Goal: Task Accomplishment & Management: Manage account settings

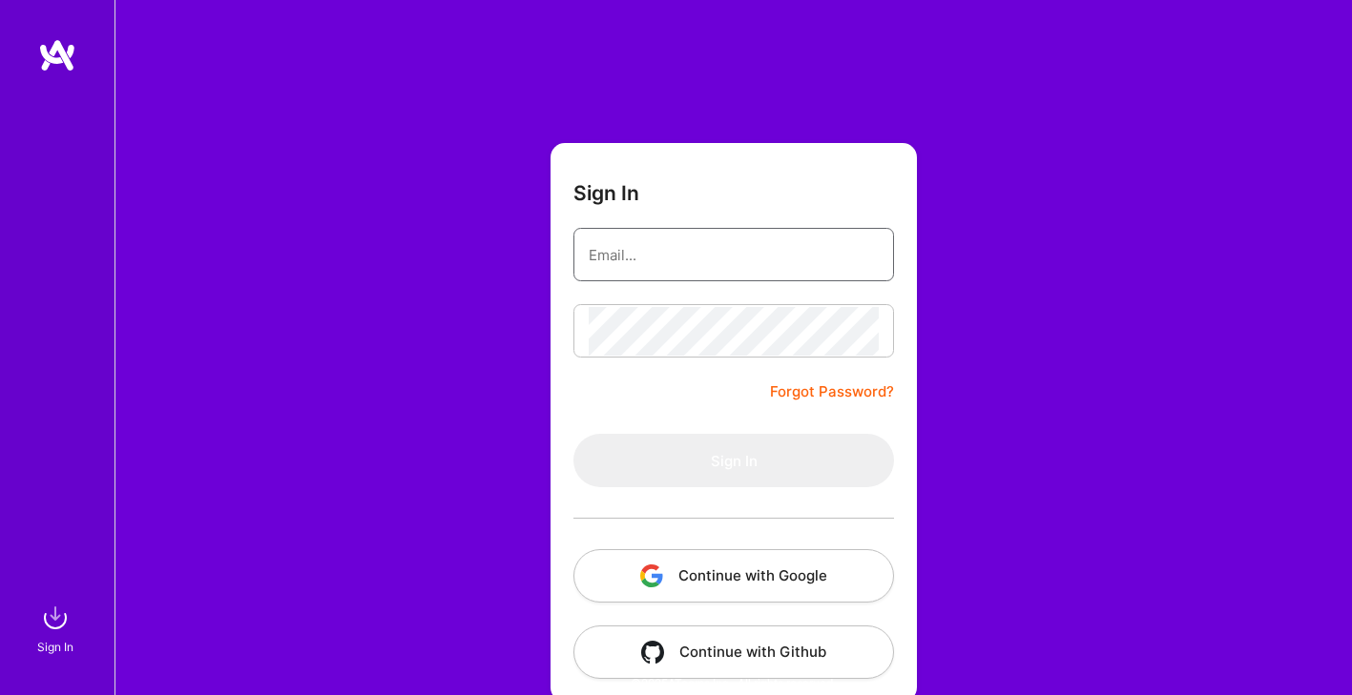
type input "[EMAIL_ADDRESS][DOMAIN_NAME]"
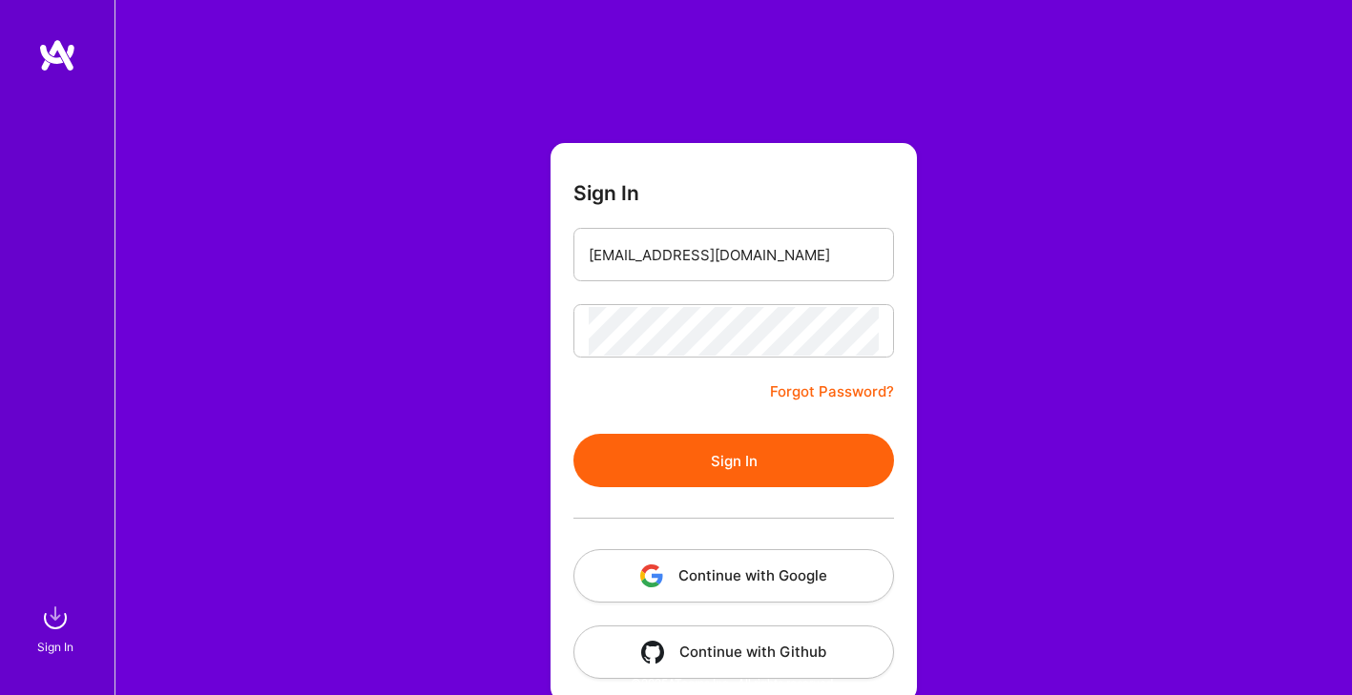
click at [753, 464] on button "Sign In" at bounding box center [733, 460] width 320 height 53
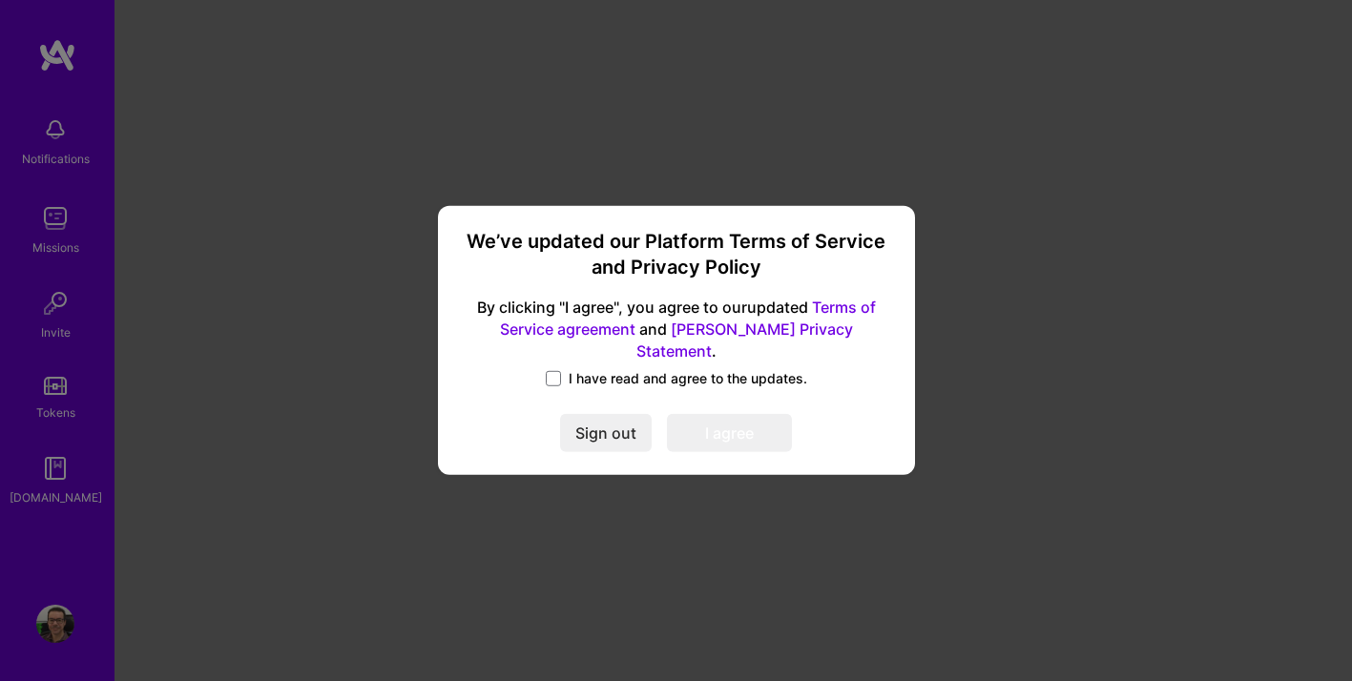
click at [558, 376] on label "I have read and agree to the updates." at bounding box center [676, 378] width 261 height 19
click at [0, 0] on input "I have read and agree to the updates." at bounding box center [0, 0] width 0 height 0
click at [710, 423] on button "I agree" at bounding box center [729, 434] width 125 height 38
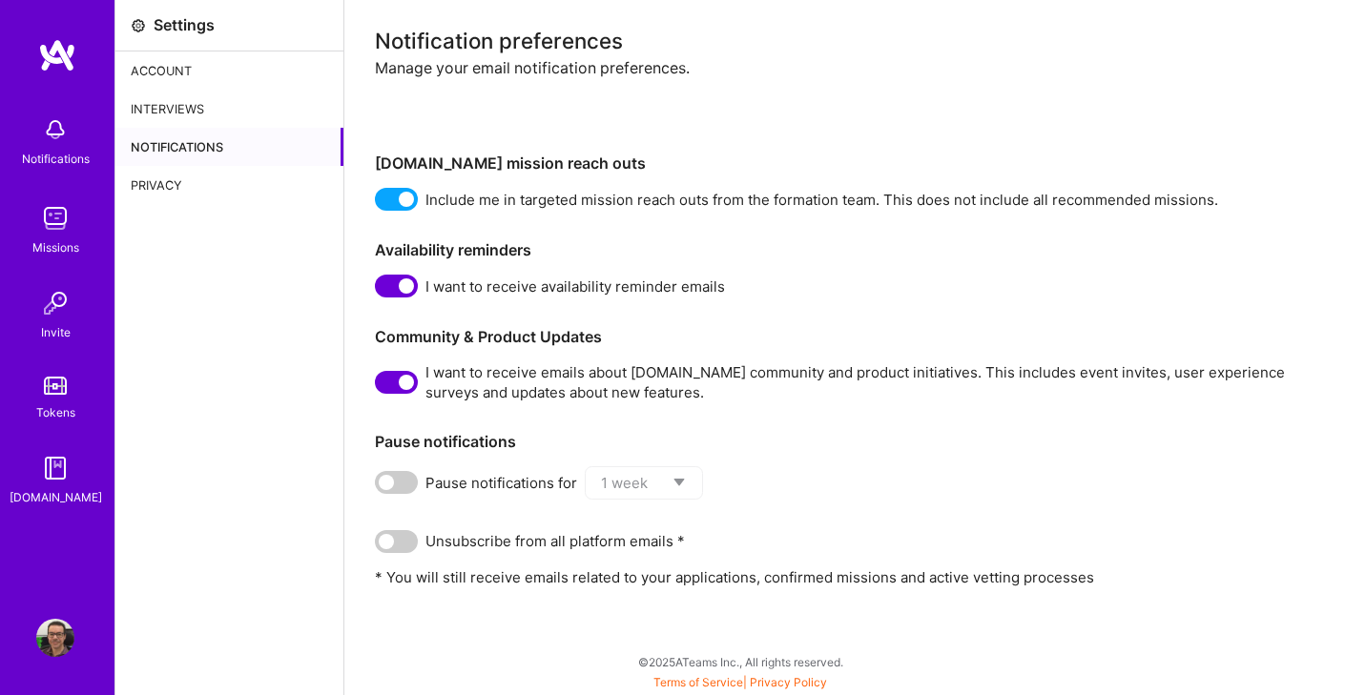
click at [217, 115] on div "Interviews" at bounding box center [229, 109] width 228 height 38
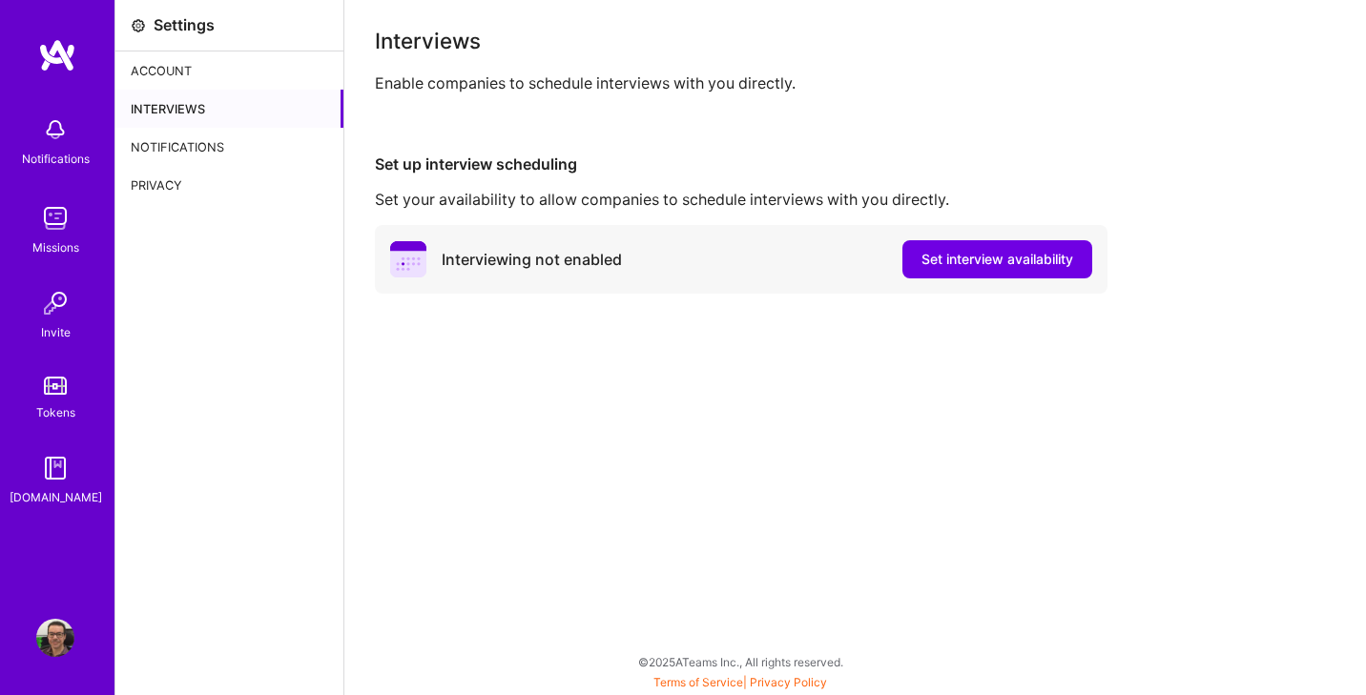
click at [209, 185] on div "Privacy" at bounding box center [229, 185] width 228 height 38
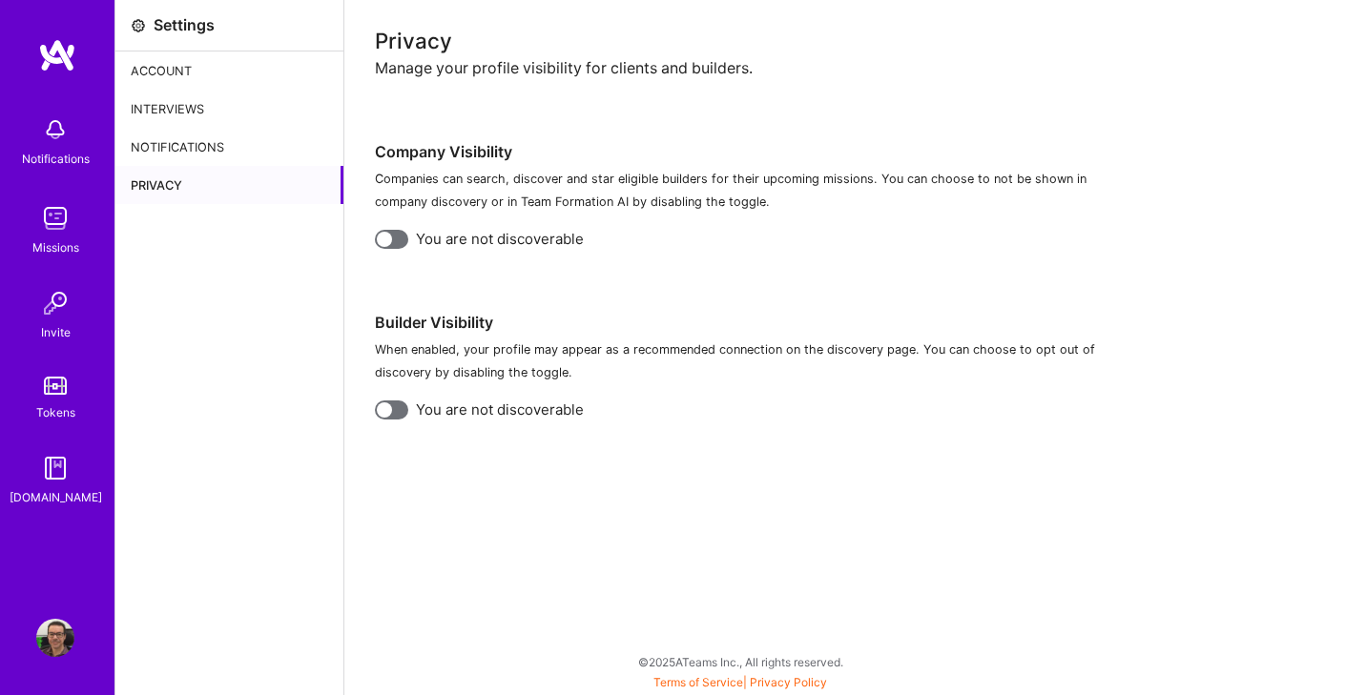
click at [185, 62] on div "Account" at bounding box center [229, 71] width 228 height 38
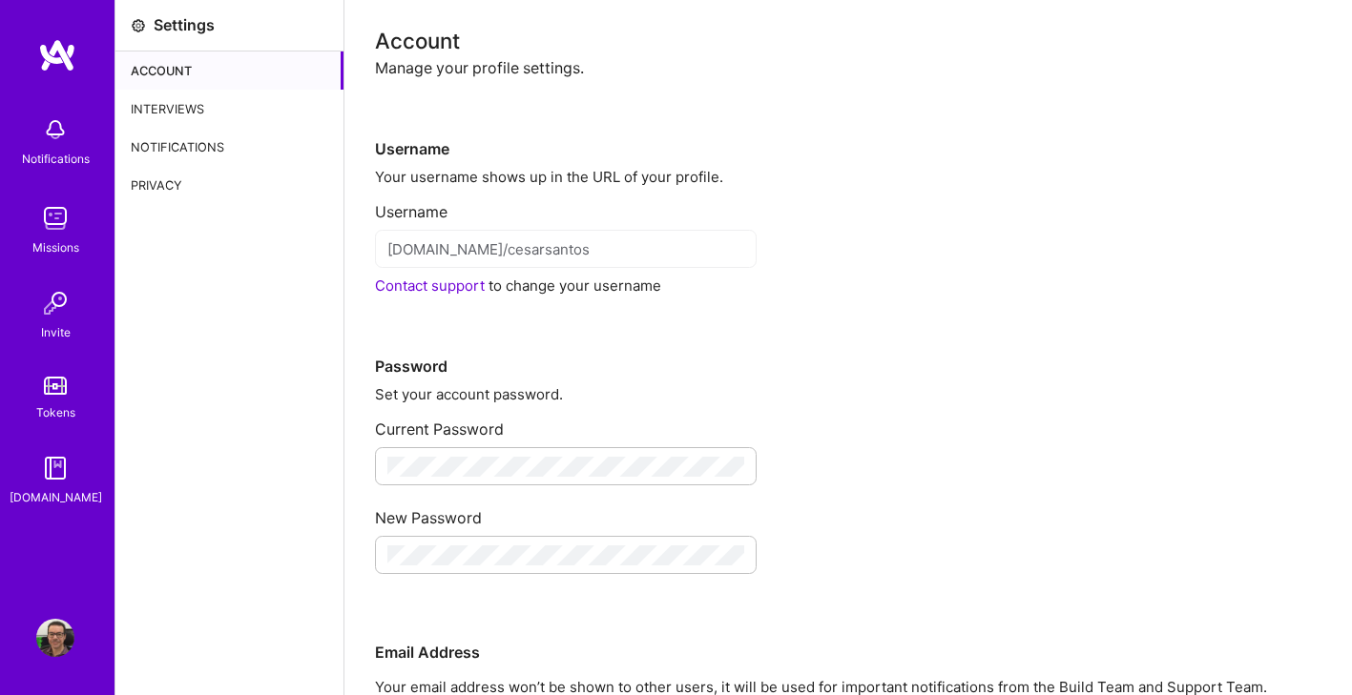
click at [65, 207] on img at bounding box center [55, 218] width 38 height 38
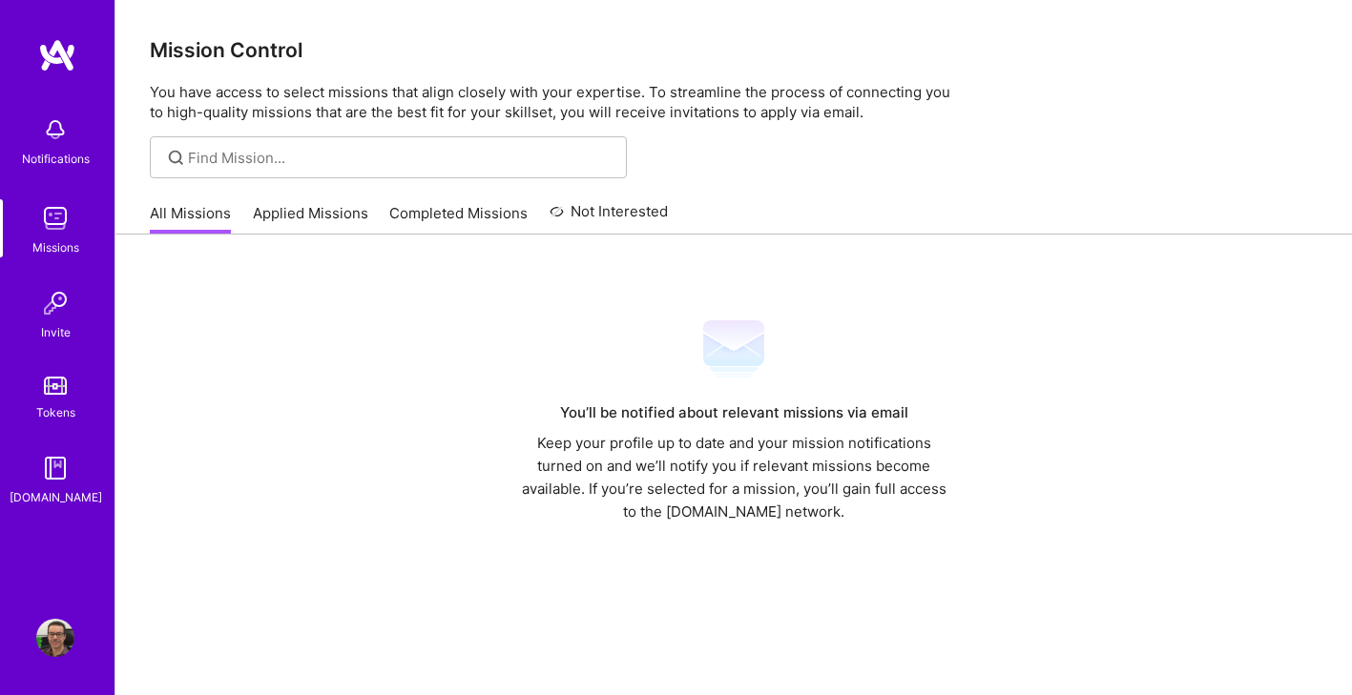
click at [276, 217] on link "Applied Missions" at bounding box center [310, 218] width 115 height 31
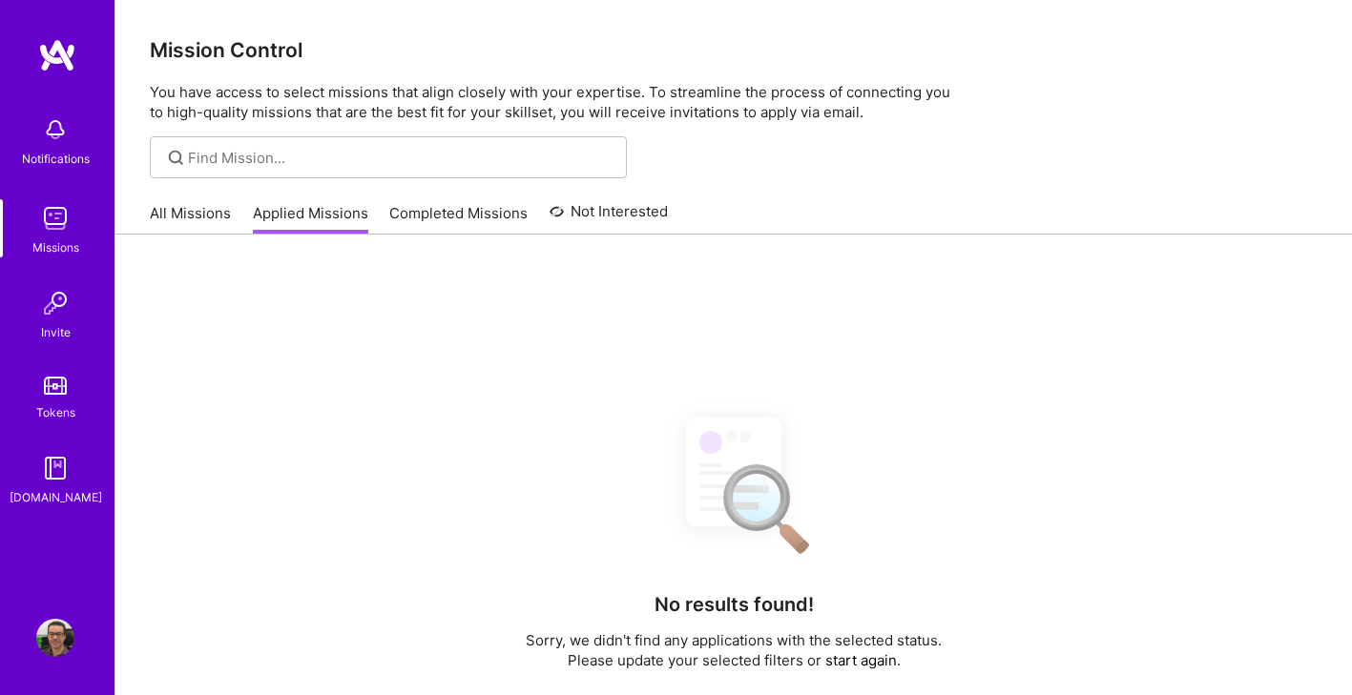
click at [489, 199] on div "All Missions Applied Missions Completed Missions Not Interested" at bounding box center [409, 213] width 518 height 41
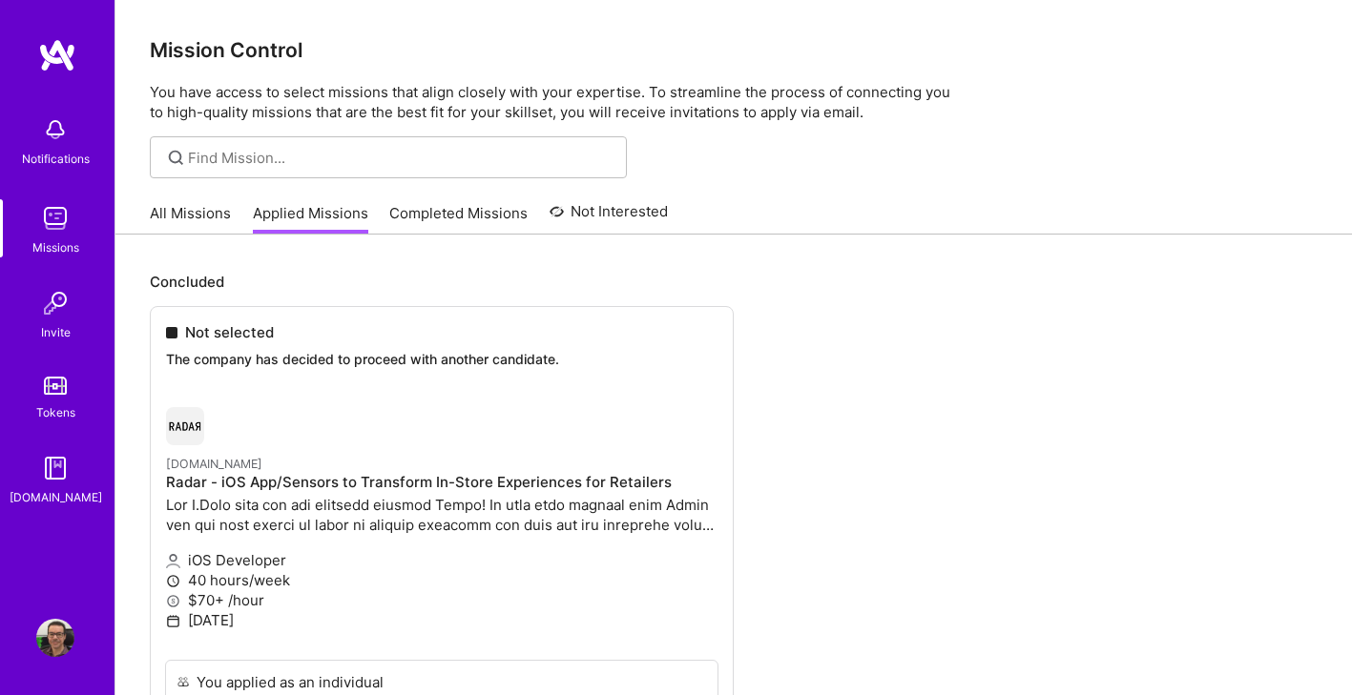
click at [459, 220] on link "Completed Missions" at bounding box center [458, 218] width 138 height 31
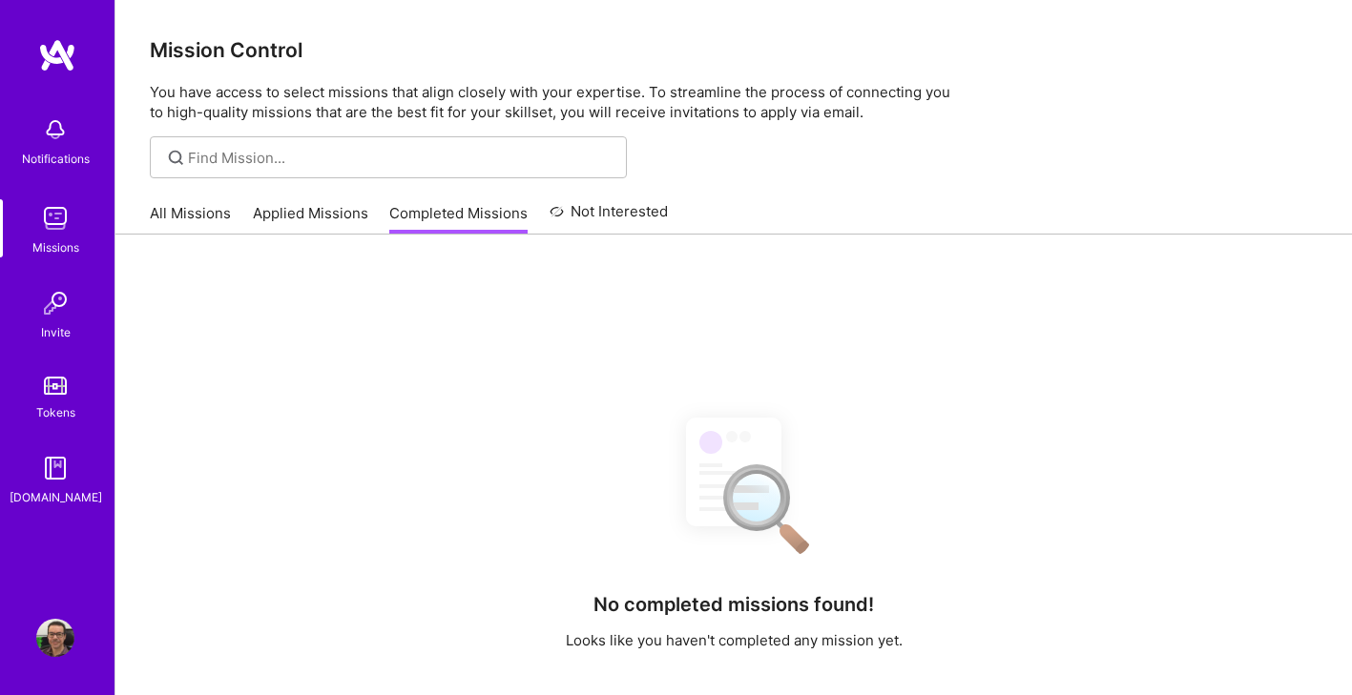
click at [583, 222] on link "Not Interested" at bounding box center [608, 217] width 119 height 34
click at [66, 146] on img at bounding box center [55, 130] width 38 height 38
click at [68, 84] on div "Notifications Missions Invite Tokens [DOMAIN_NAME]" at bounding box center [57, 315] width 114 height 554
click at [62, 70] on img at bounding box center [57, 55] width 38 height 34
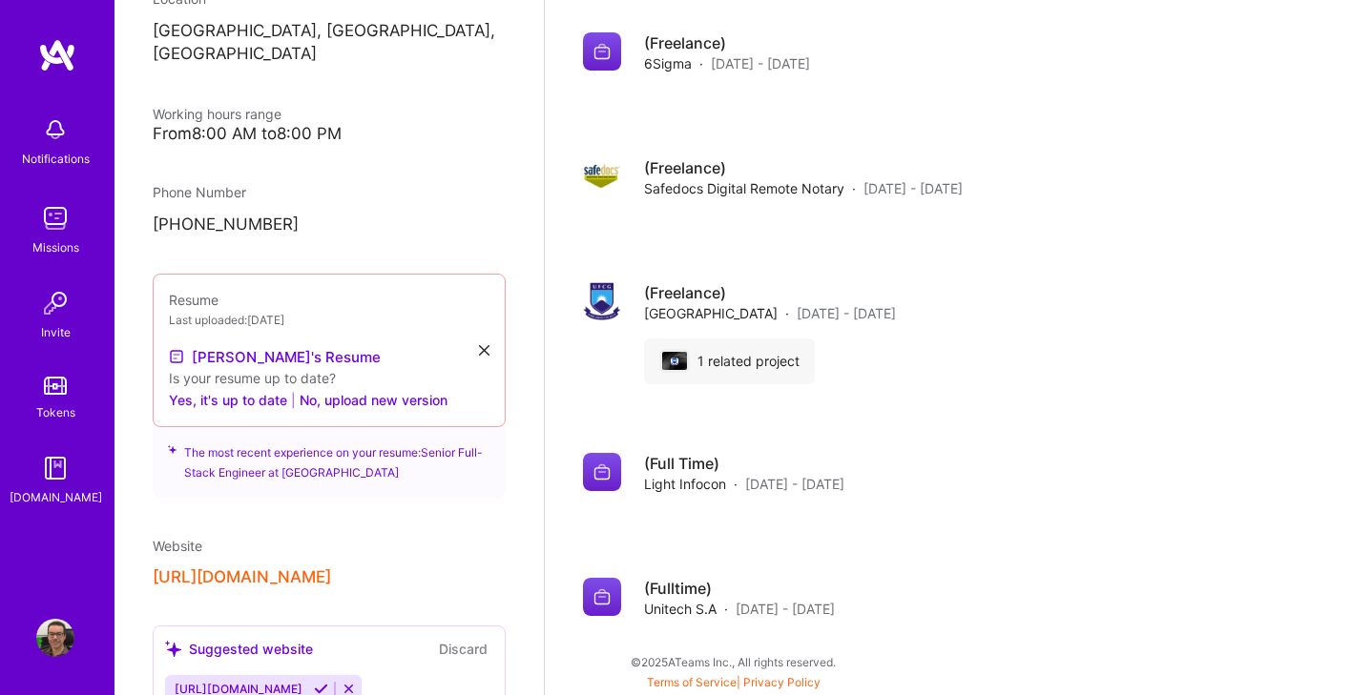
scroll to position [815, 0]
